Goal: Entertainment & Leisure: Consume media (video, audio)

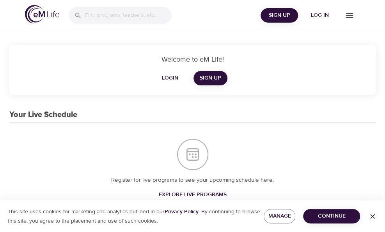
click at [313, 14] on span "Log in" at bounding box center [320, 16] width 31 height 10
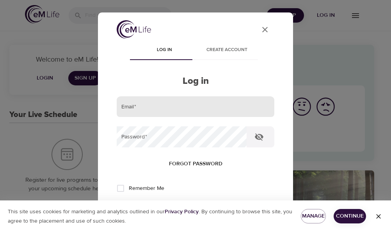
click at [173, 107] on input "email" at bounding box center [196, 106] width 158 height 21
type input "[EMAIL_ADDRESS][US_STATE][DOMAIN_NAME]"
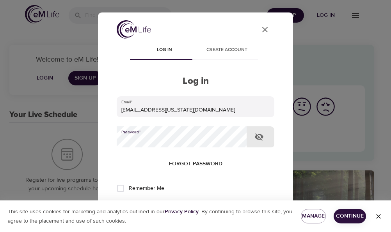
click at [177, 206] on button "Log in" at bounding box center [196, 214] width 38 height 16
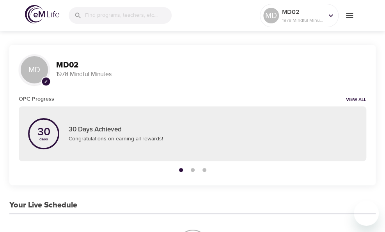
click at [349, 16] on icon "menu" at bounding box center [349, 15] width 9 height 9
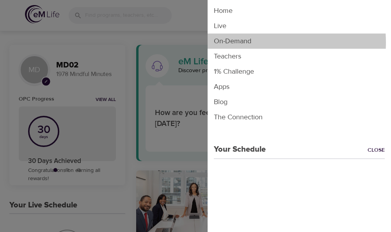
click at [251, 43] on li "On-Demand" at bounding box center [300, 41] width 184 height 15
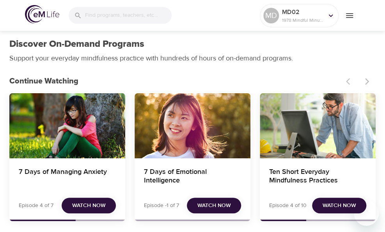
click at [73, 117] on div "7 Days of Managing Anxiety" at bounding box center [67, 125] width 116 height 65
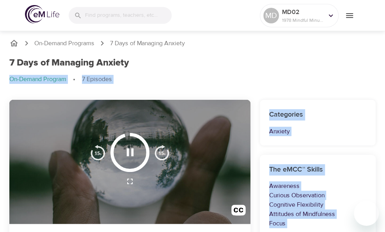
drag, startPoint x: 385, startPoint y: 17, endPoint x: 388, endPoint y: 46, distance: 29.4
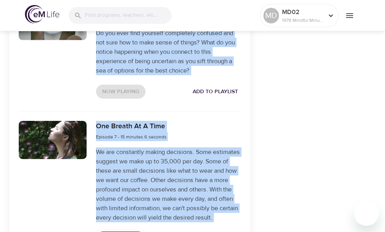
scroll to position [953, 0]
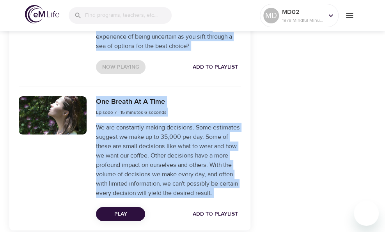
click at [121, 210] on span "Play" at bounding box center [120, 215] width 37 height 10
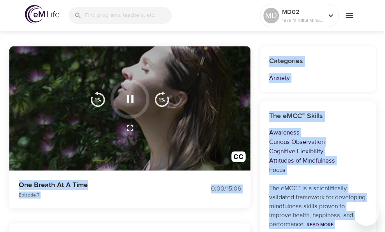
scroll to position [0, 0]
